Goal: Task Accomplishment & Management: Use online tool/utility

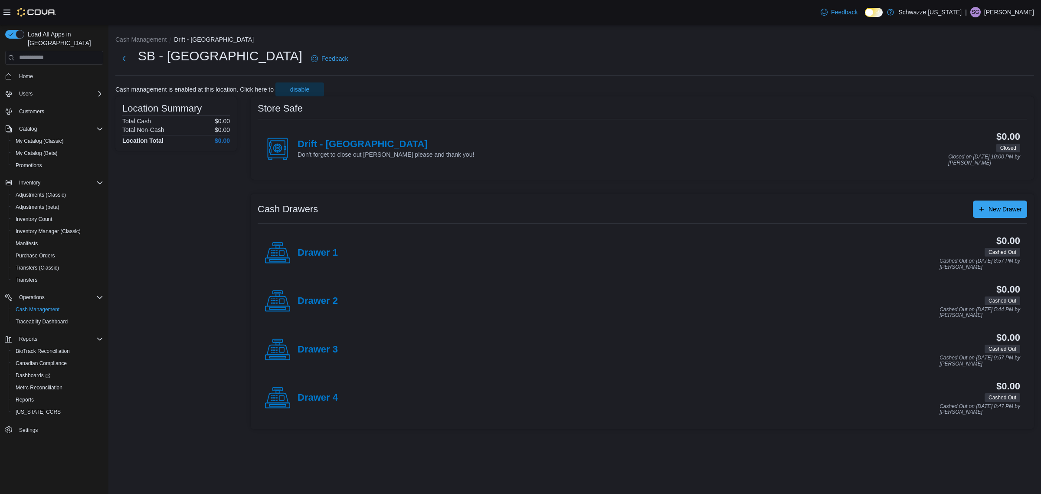
click at [320, 140] on h4 "Drift - [GEOGRAPHIC_DATA]" at bounding box center [386, 144] width 177 height 11
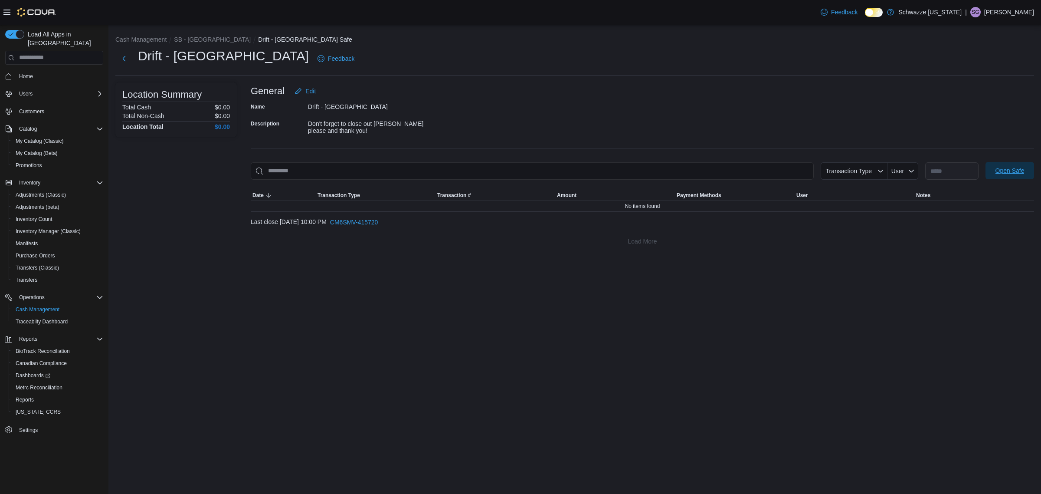
click at [1002, 173] on span "Open Safe" at bounding box center [1010, 170] width 29 height 9
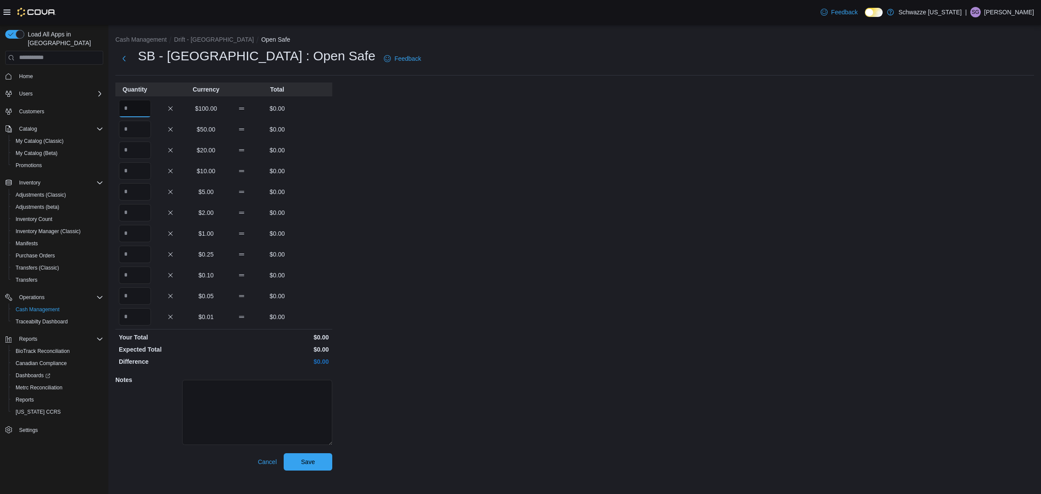
click at [135, 108] on input "Quantity" at bounding box center [135, 108] width 32 height 17
type input "**"
click at [302, 457] on span "Save" at bounding box center [308, 461] width 14 height 9
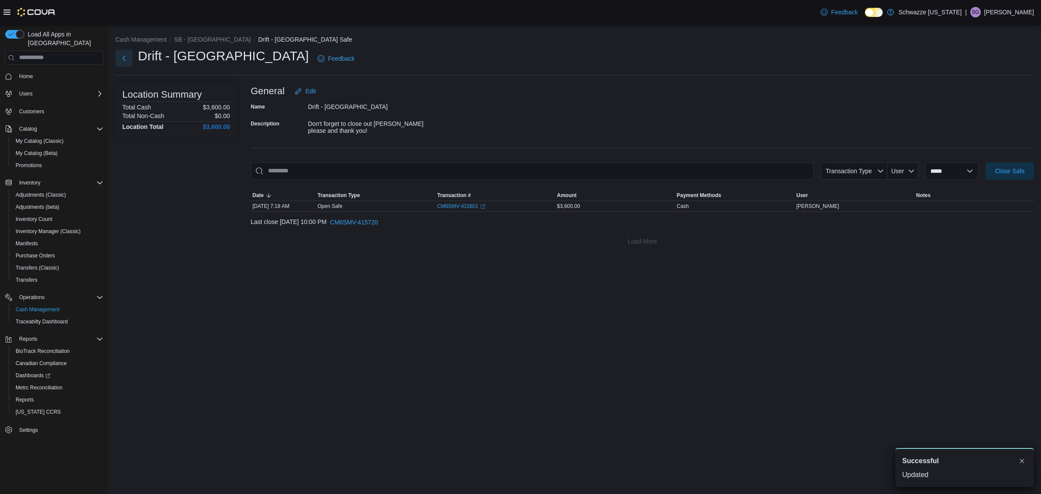
click at [127, 59] on button "Next" at bounding box center [123, 57] width 17 height 17
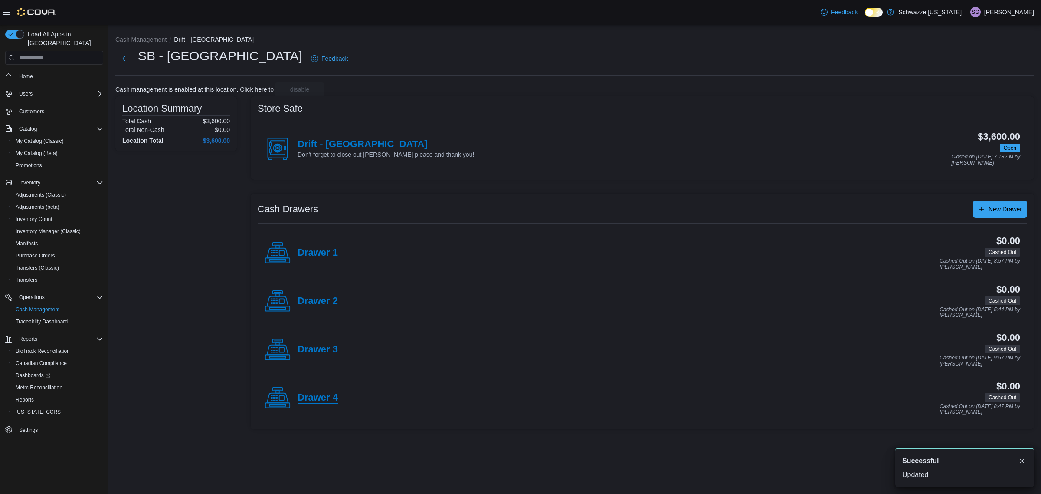
click at [310, 395] on h4 "Drawer 4" at bounding box center [318, 397] width 40 height 11
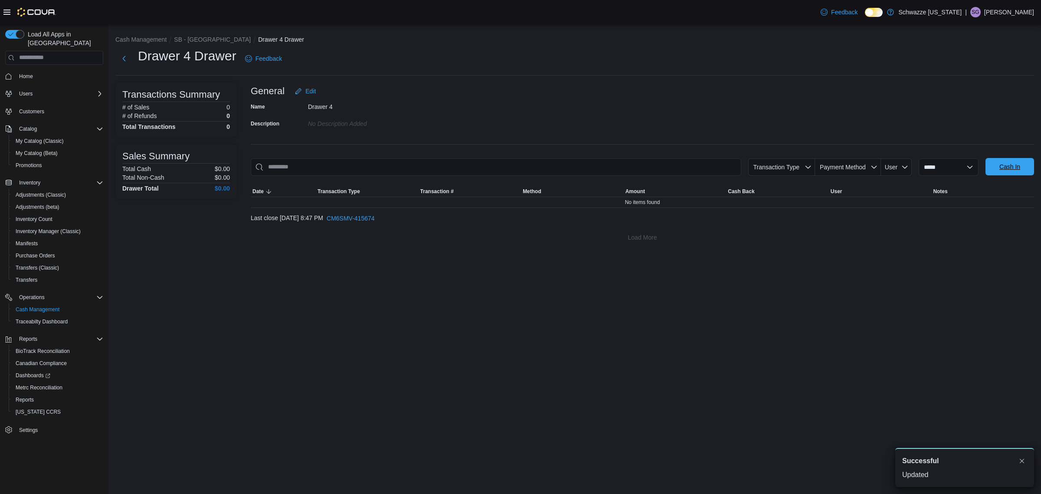
click at [1002, 167] on span "Cash In" at bounding box center [1010, 166] width 21 height 9
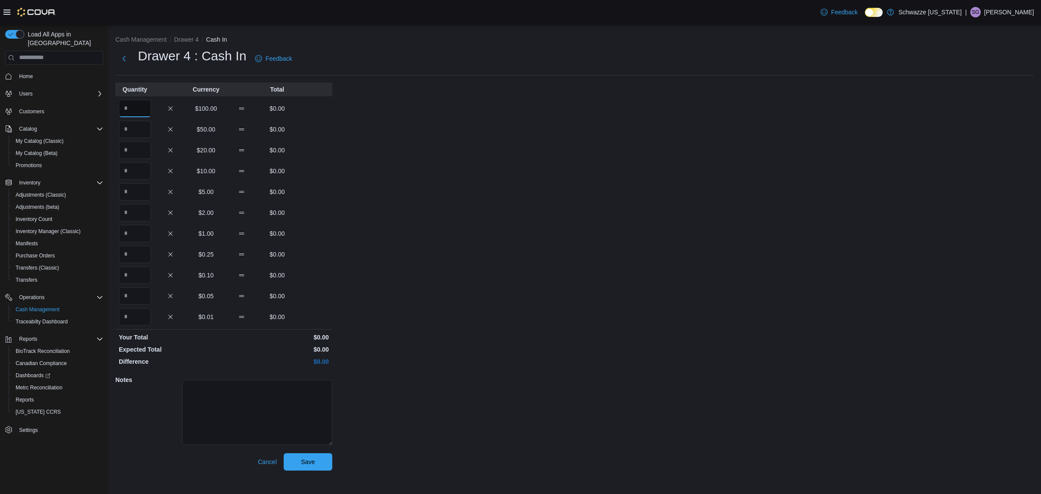
click at [129, 108] on input "Quantity" at bounding box center [135, 108] width 32 height 17
type input "*"
click at [317, 466] on span "Save" at bounding box center [308, 461] width 38 height 17
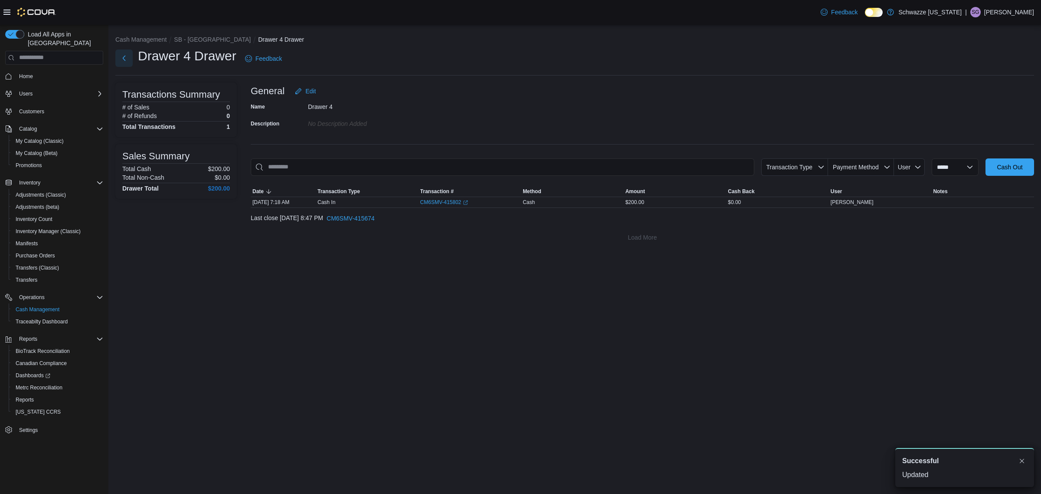
click at [127, 55] on button "Next" at bounding box center [123, 57] width 17 height 17
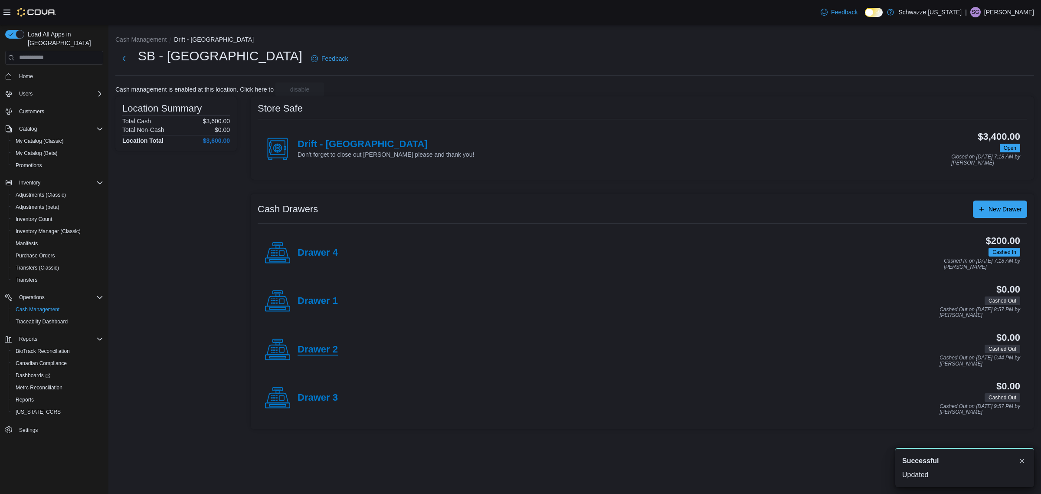
click at [320, 348] on h4 "Drawer 2" at bounding box center [318, 349] width 40 height 11
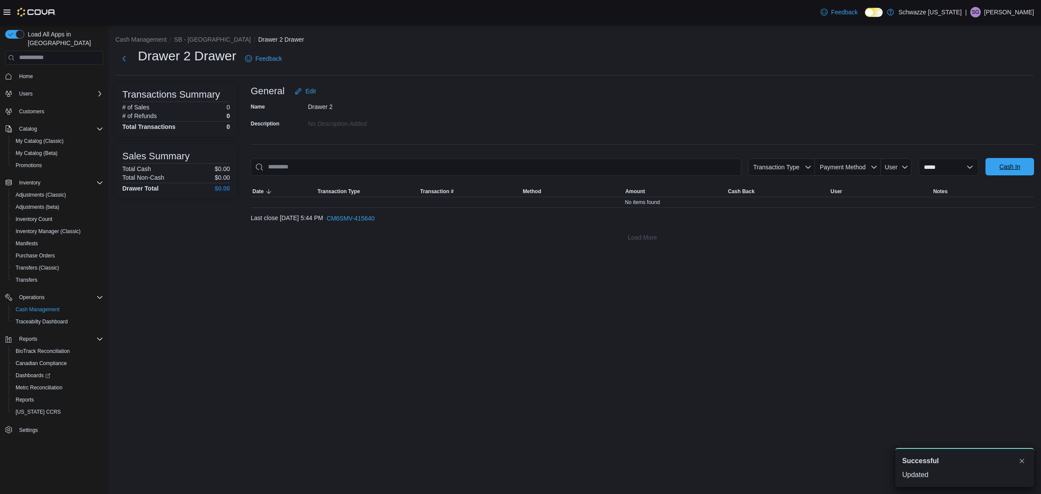
click at [1015, 170] on span "Cash In" at bounding box center [1010, 166] width 21 height 9
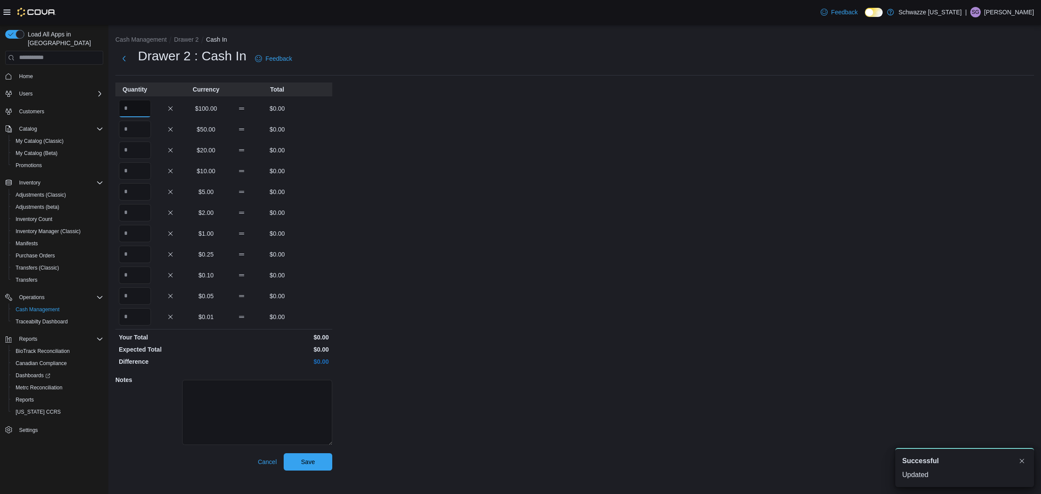
click at [144, 109] on input "Quantity" at bounding box center [135, 108] width 32 height 17
type input "*"
click at [311, 460] on span "Save" at bounding box center [308, 461] width 14 height 9
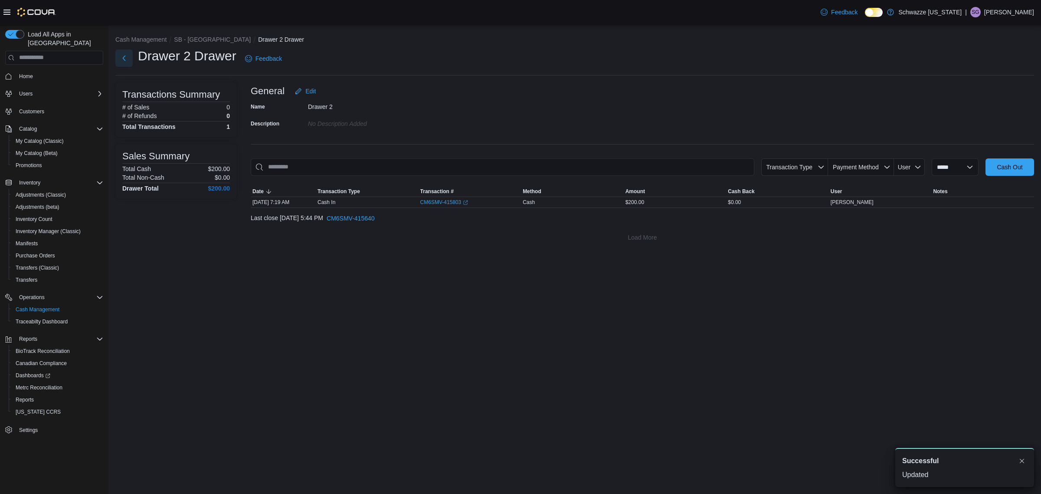
click at [125, 59] on button "Next" at bounding box center [123, 57] width 17 height 17
